Goal: Find contact information: Find contact information

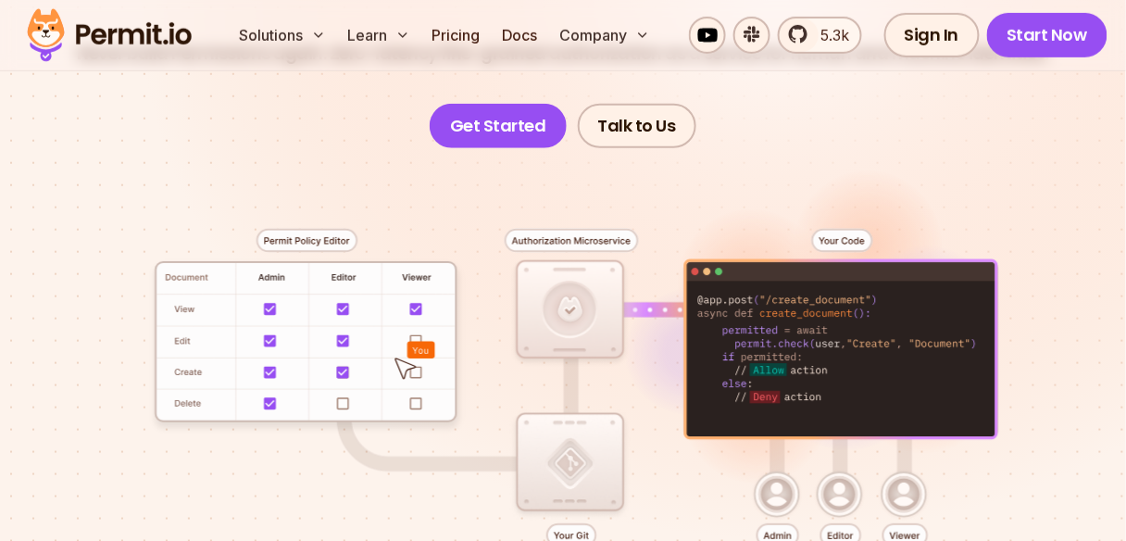
scroll to position [593, 0]
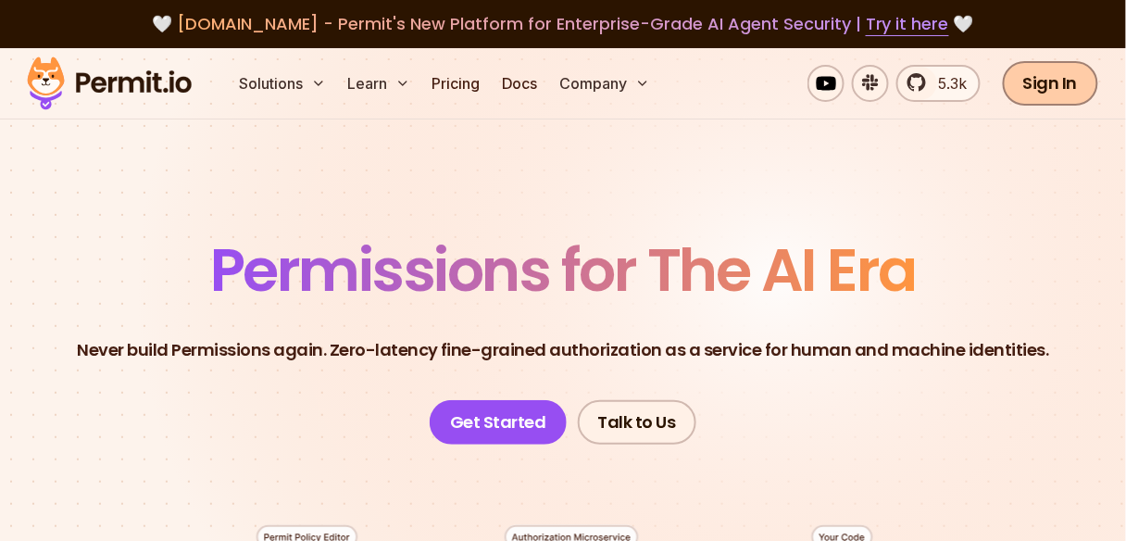
click at [1080, 86] on link "Sign In" at bounding box center [1050, 83] width 95 height 44
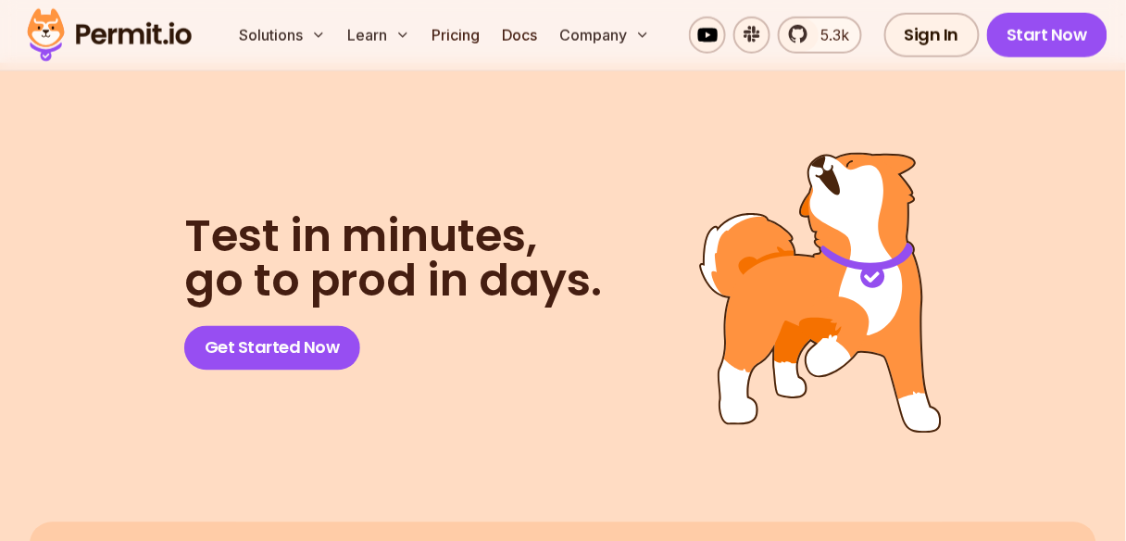
scroll to position [10122, 0]
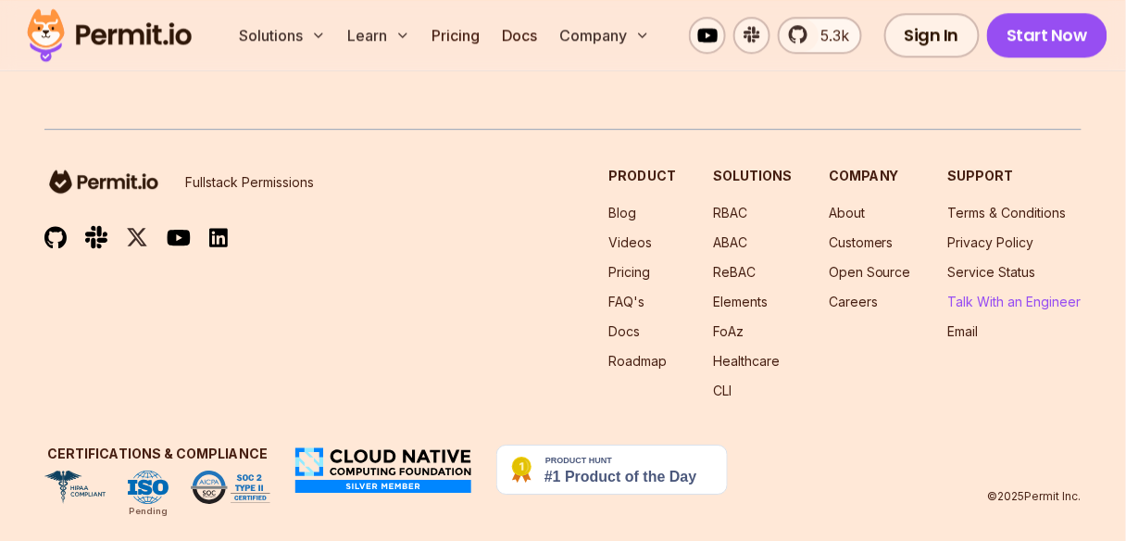
click at [992, 294] on link "Talk With an Engineer" at bounding box center [1014, 302] width 133 height 16
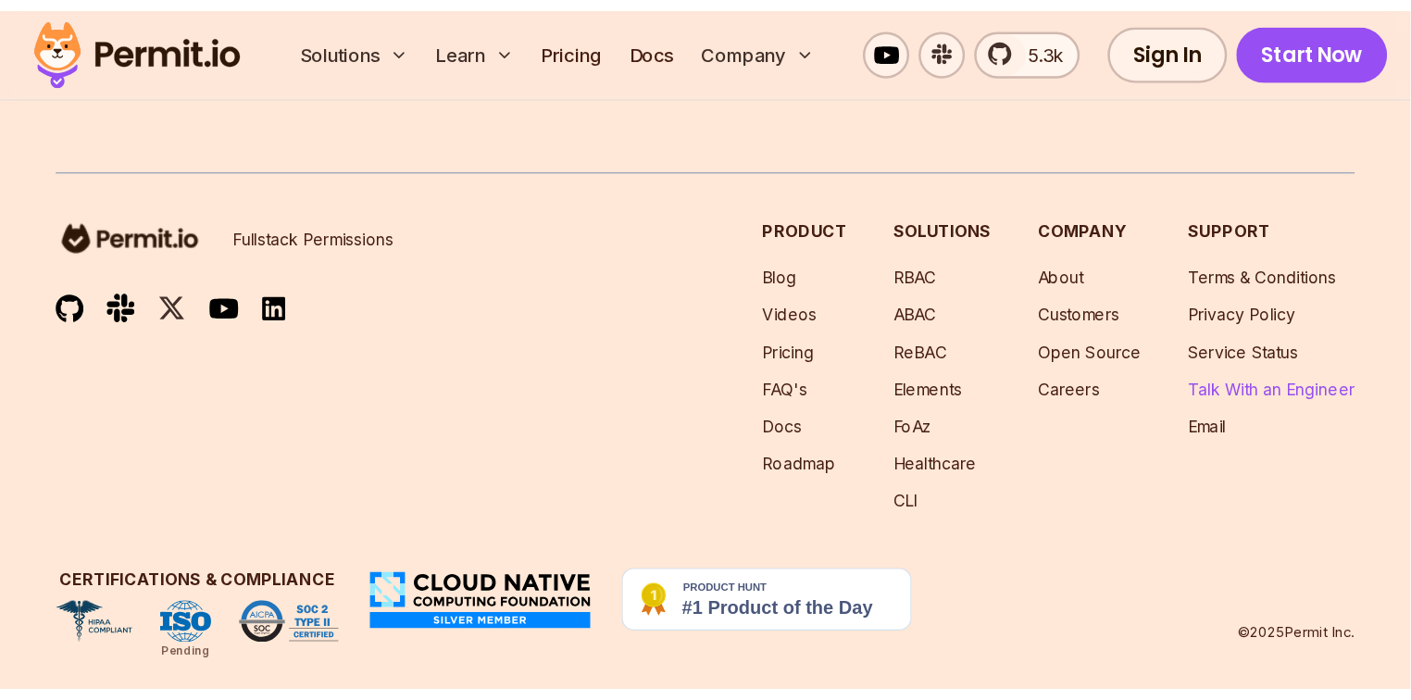
scroll to position [10062, 0]
